Goal: Task Accomplishment & Management: Use online tool/utility

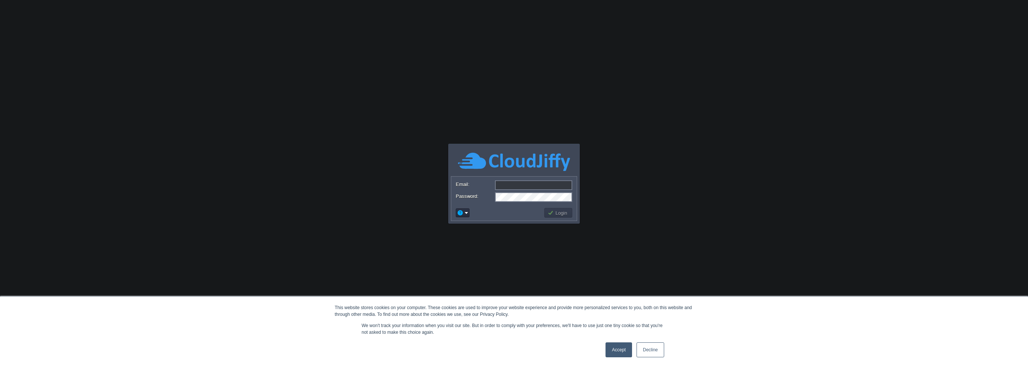
type input "[EMAIL_ADDRESS][DOMAIN_NAME]"
click at [616, 345] on link "Accept" at bounding box center [618, 349] width 27 height 15
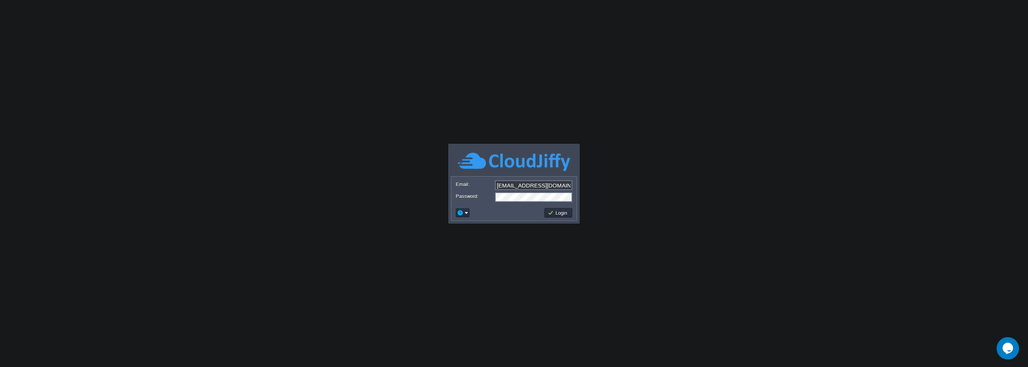
click at [572, 216] on td "Login" at bounding box center [558, 213] width 30 height 12
click at [563, 211] on button "Login" at bounding box center [558, 212] width 22 height 7
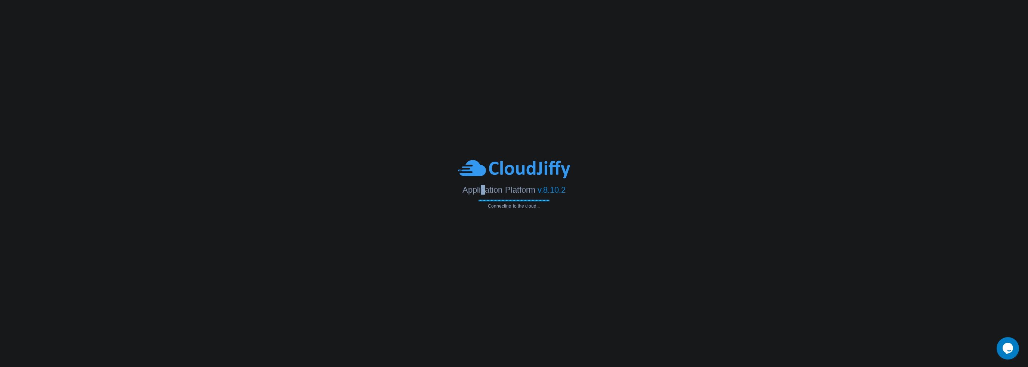
click at [484, 192] on span "Application Platform" at bounding box center [498, 189] width 72 height 9
drag, startPoint x: 507, startPoint y: 190, endPoint x: 517, endPoint y: 189, distance: 9.8
click at [517, 189] on span "Application Platform" at bounding box center [498, 189] width 72 height 9
click at [529, 189] on span "Application Platform" at bounding box center [498, 189] width 72 height 9
drag, startPoint x: 526, startPoint y: 189, endPoint x: 514, endPoint y: 189, distance: 11.6
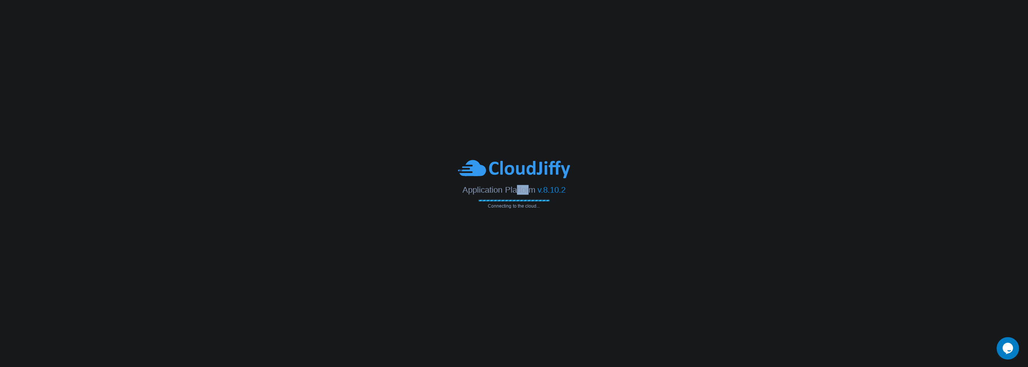
click at [514, 189] on span "Application Platform" at bounding box center [498, 189] width 72 height 9
click at [509, 197] on div "Application Platform v.8.10.2 Connecting to the cloud..." at bounding box center [514, 184] width 1028 height 50
drag, startPoint x: 515, startPoint y: 190, endPoint x: 523, endPoint y: 191, distance: 7.5
click at [523, 191] on span "Application Platform" at bounding box center [498, 189] width 72 height 9
click at [520, 197] on div "Application Platform v.8.10.2 Connecting to the cloud..." at bounding box center [514, 184] width 1028 height 50
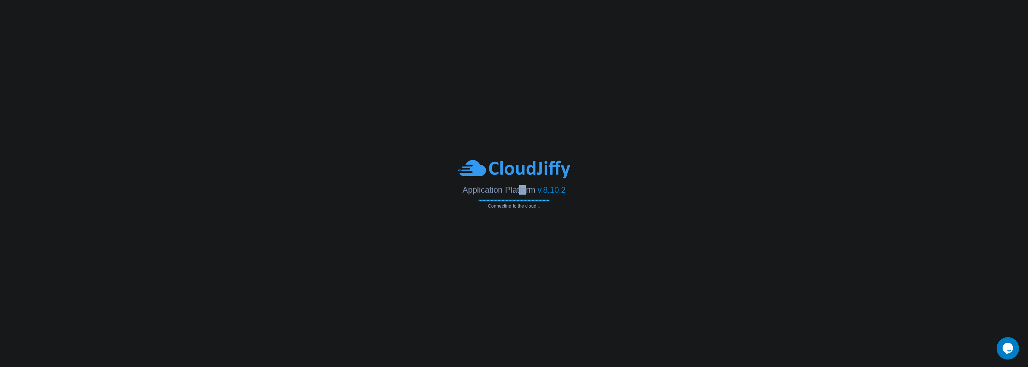
drag, startPoint x: 524, startPoint y: 192, endPoint x: 517, endPoint y: 191, distance: 7.1
click at [517, 191] on span "Application Platform" at bounding box center [498, 189] width 72 height 9
click at [514, 206] on span "Connecting to the cloud..." at bounding box center [513, 205] width 71 height 5
click at [521, 206] on span "Connecting to the cloud..." at bounding box center [513, 205] width 71 height 5
click at [533, 206] on span "Connecting to the cloud..." at bounding box center [513, 205] width 71 height 5
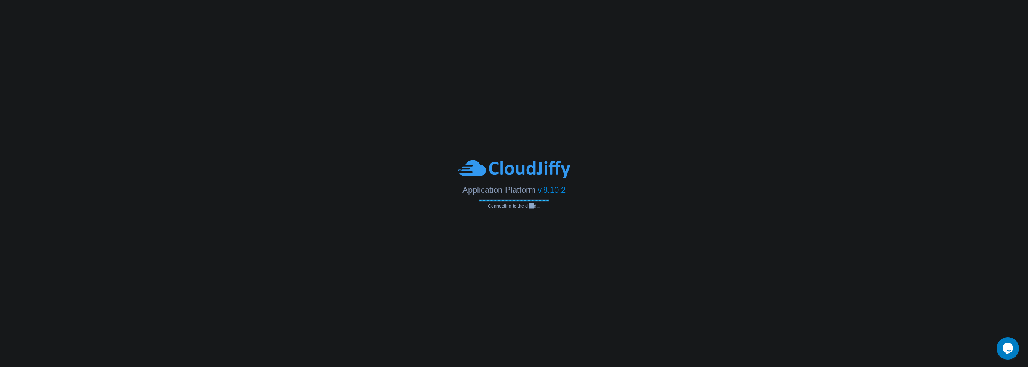
click at [528, 207] on span "Connecting to the cloud..." at bounding box center [513, 205] width 71 height 5
click at [527, 212] on body "This website stores cookies on your computer. These cookies are used to improve…" at bounding box center [514, 183] width 1028 height 367
drag, startPoint x: 527, startPoint y: 204, endPoint x: 533, endPoint y: 205, distance: 6.0
click at [533, 205] on span "Connecting to the cloud..." at bounding box center [513, 205] width 71 height 5
click at [541, 219] on body "This website stores cookies on your computer. These cookies are used to improve…" at bounding box center [514, 183] width 1028 height 367
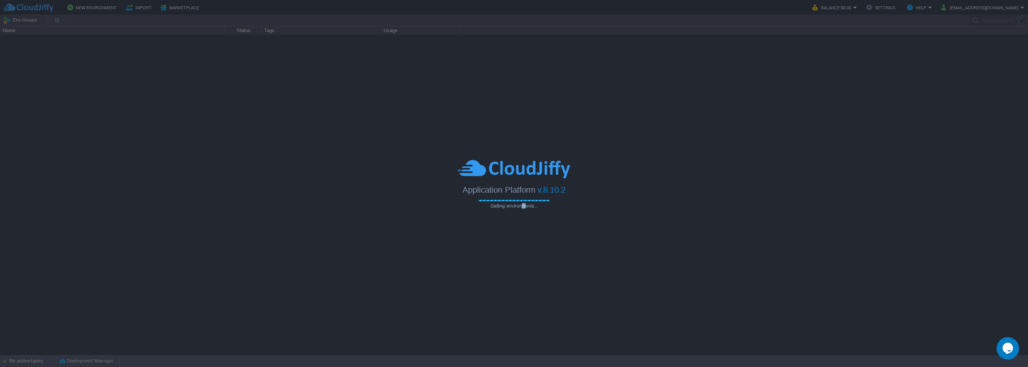
drag, startPoint x: 521, startPoint y: 207, endPoint x: 525, endPoint y: 207, distance: 4.1
click at [525, 207] on span "Getting environments..." at bounding box center [513, 205] width 71 height 5
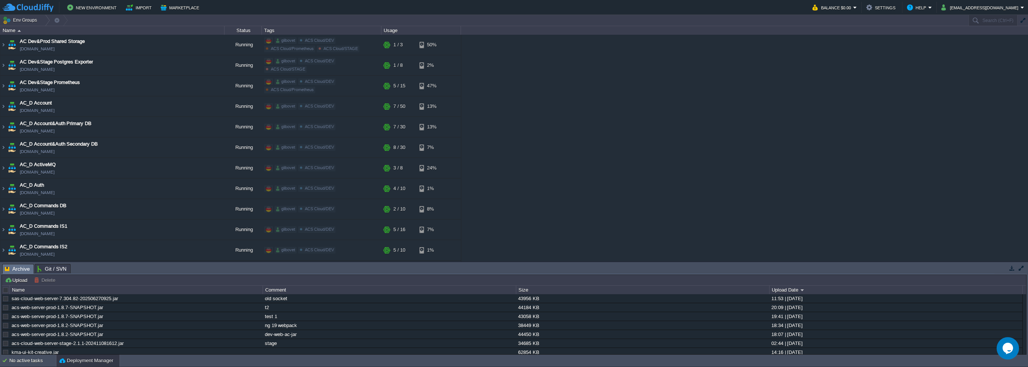
click at [518, 203] on div "AC Dev&Prod Shared Storage [DOMAIN_NAME] Running glibovet ACS Cloud/DEV ACS Clo…" at bounding box center [514, 148] width 1028 height 227
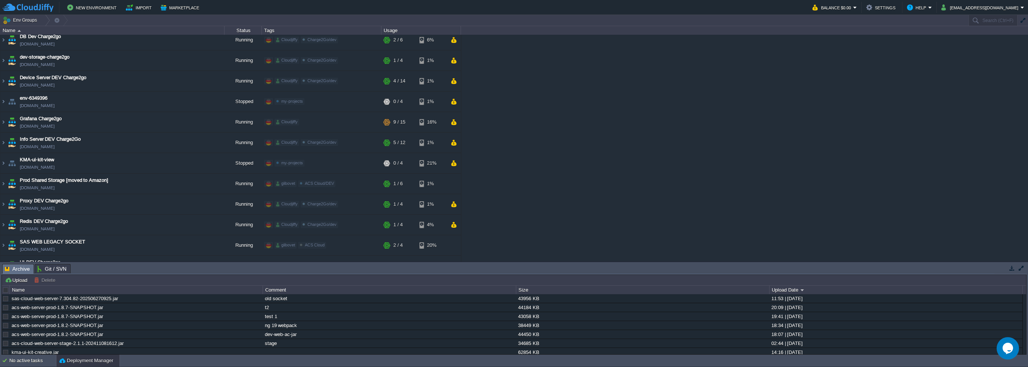
scroll to position [1417, 0]
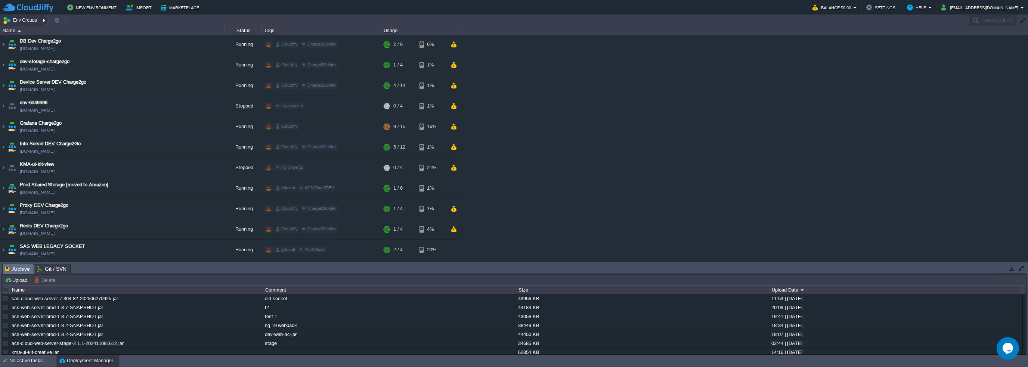
click at [25, 20] on button "Env Groups" at bounding box center [21, 20] width 37 height 10
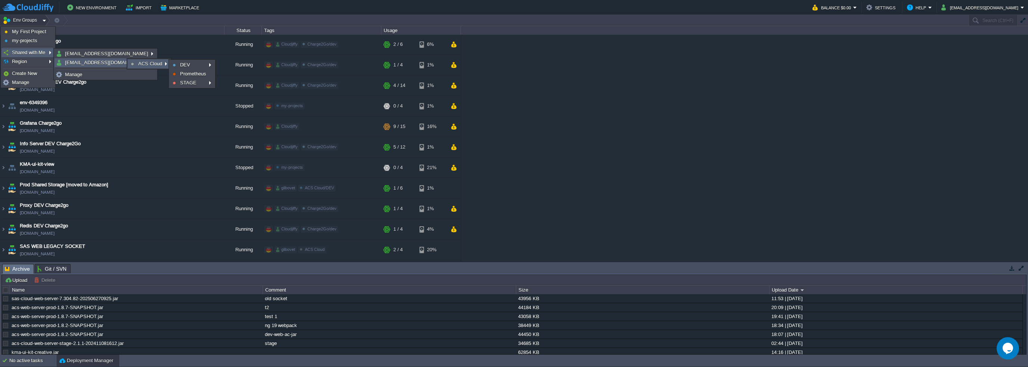
click at [130, 63] on link "ACS Cloud" at bounding box center [149, 64] width 42 height 8
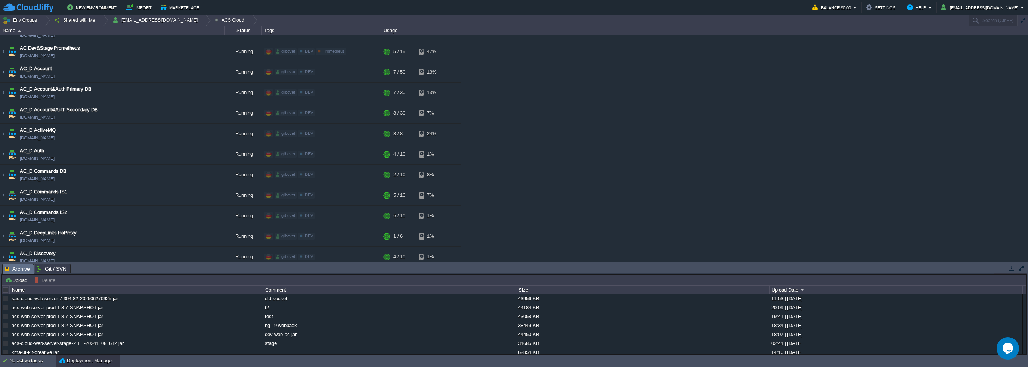
scroll to position [0, 0]
